Goal: Communication & Community: Answer question/provide support

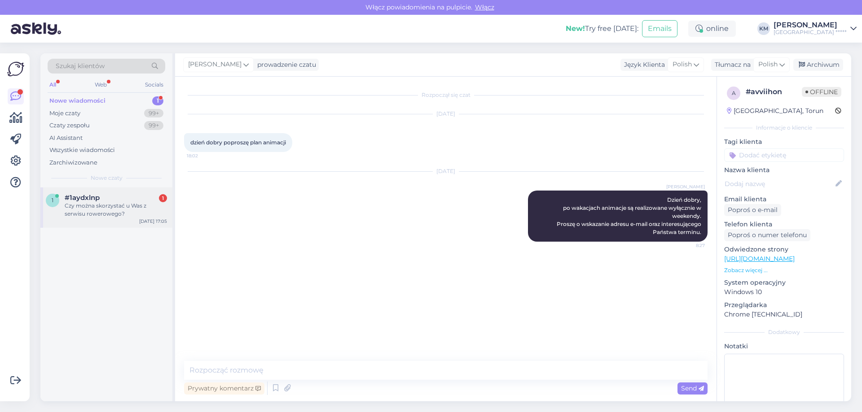
click at [93, 215] on div "Czy można skorzystać u Was z serwisu rowerowego?" at bounding box center [116, 210] width 102 height 16
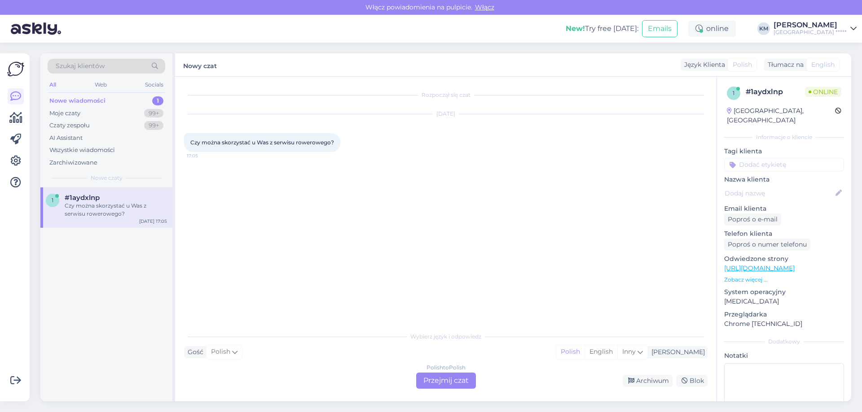
click at [443, 382] on div "Polish to Polish Przejmij czat" at bounding box center [446, 381] width 60 height 16
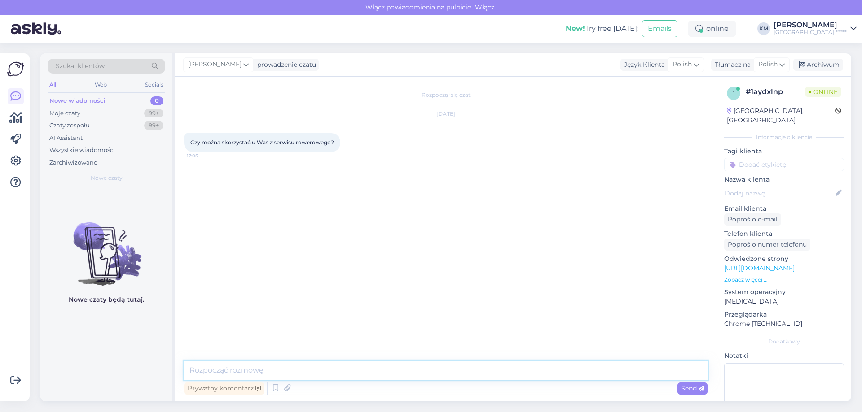
click at [274, 364] on textarea at bounding box center [445, 370] width 523 height 19
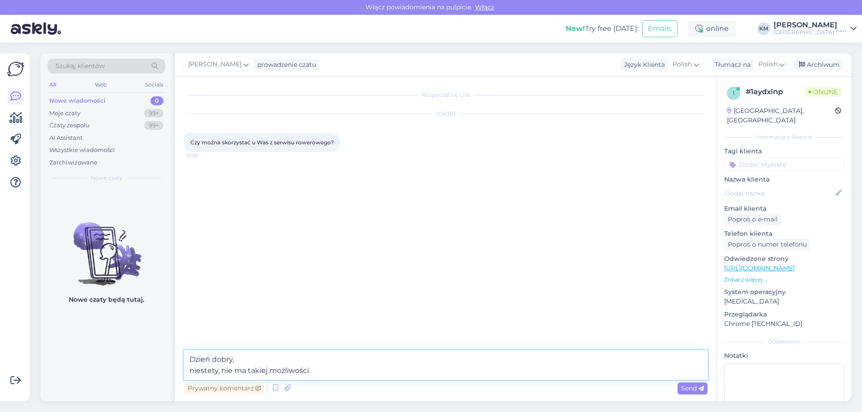
type textarea "Dzień dobry, niestety, nie ma takiej możliwości."
click at [691, 397] on div "Prywatny komentarz Send" at bounding box center [445, 388] width 523 height 17
click at [693, 391] on span "Send" at bounding box center [692, 389] width 23 height 8
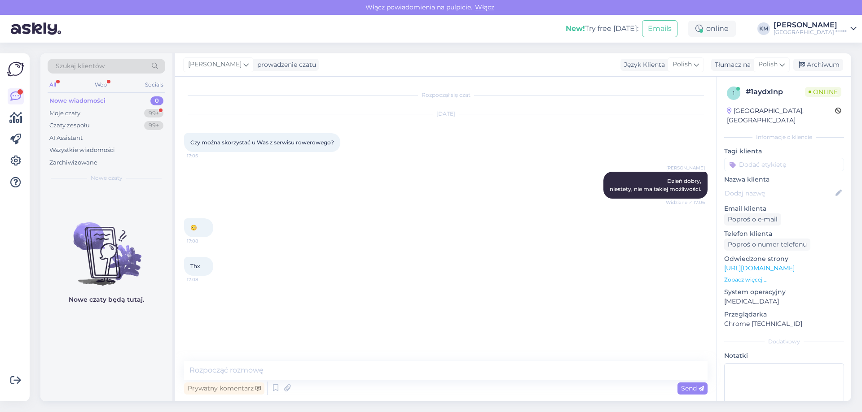
click at [277, 333] on div "Rozpoczął się czat [DATE] Czy można skorzystać u Was z serwisu rowerowego? 17:0…" at bounding box center [449, 219] width 531 height 267
drag, startPoint x: 192, startPoint y: 140, endPoint x: 594, endPoint y: 307, distance: 435.4
click at [594, 307] on div "Rozpoczął się czat [DATE] Czy można skorzystać u Was z serwisu rowerowego? 17:0…" at bounding box center [449, 219] width 531 height 267
click at [263, 259] on div "Thx 17:08" at bounding box center [445, 266] width 523 height 39
click at [201, 260] on div "Thx 17:08" at bounding box center [198, 266] width 29 height 19
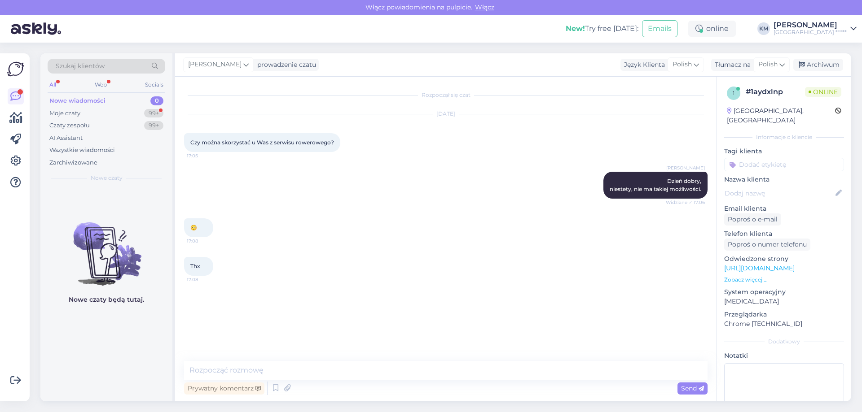
click at [210, 143] on span "Czy można skorzystać u Was z serwisu rowerowego?" at bounding box center [262, 142] width 144 height 7
click at [87, 113] on div "Moje czaty 99+" at bounding box center [107, 113] width 118 height 13
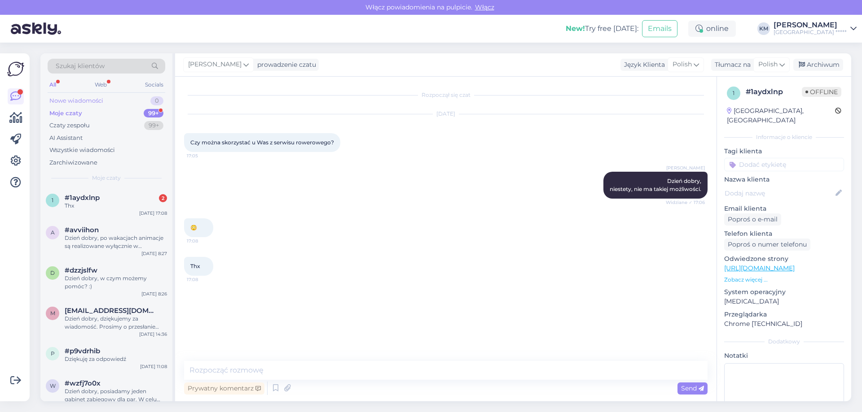
click at [99, 101] on div "Nowe wiadomości" at bounding box center [76, 100] width 54 height 9
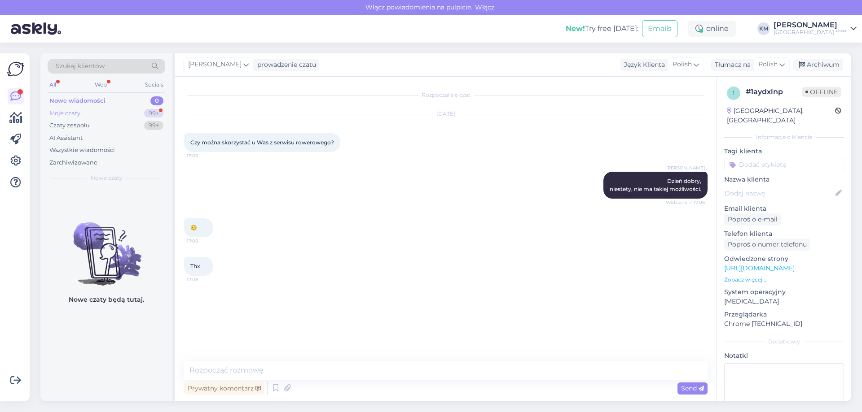
click at [97, 115] on div "Moje czaty 99+" at bounding box center [107, 113] width 118 height 13
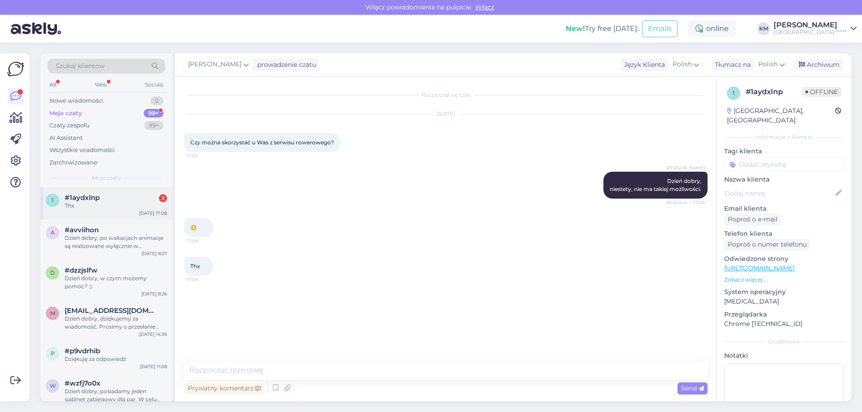
click at [126, 209] on div "Thx" at bounding box center [116, 206] width 102 height 8
click at [66, 96] on div "Nowe wiadomości" at bounding box center [76, 100] width 54 height 9
